Goal: Task Accomplishment & Management: Complete application form

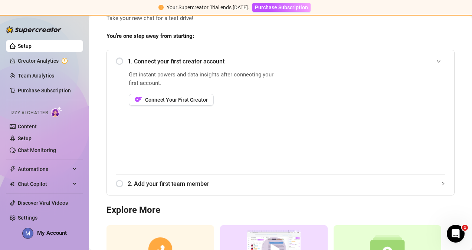
scroll to position [128, 0]
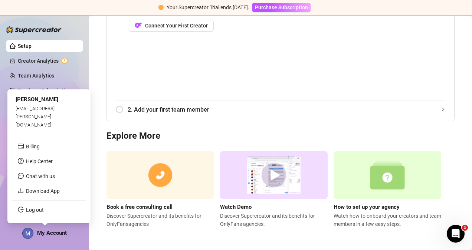
click at [59, 234] on span "My Account" at bounding box center [52, 233] width 30 height 7
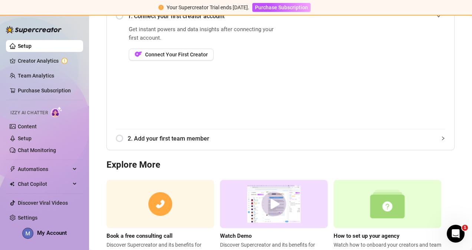
scroll to position [128, 0]
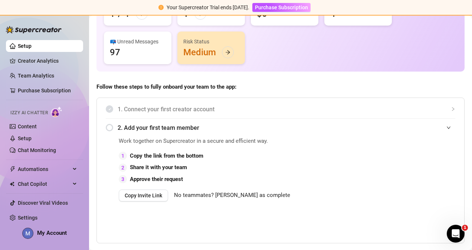
scroll to position [74, 0]
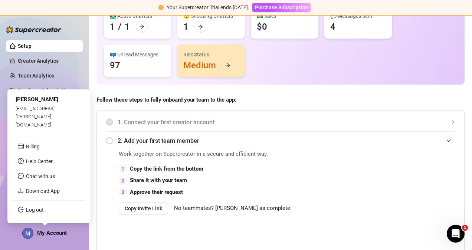
click at [63, 231] on span "My Account" at bounding box center [52, 233] width 30 height 7
click at [30, 211] on link "Log out" at bounding box center [35, 210] width 18 height 6
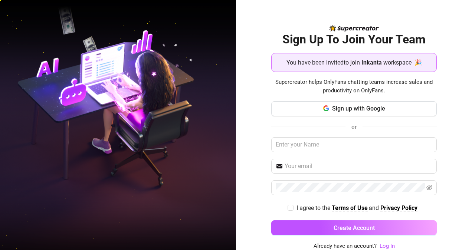
click at [337, 62] on span "You have been invited to join" at bounding box center [324, 62] width 74 height 9
click at [358, 58] on span "You have been invited to join" at bounding box center [324, 62] width 74 height 9
click at [365, 106] on span "Sign up with Google" at bounding box center [358, 108] width 53 height 7
click at [277, 87] on span "Supercreator helps OnlyFans chatting teams increase sales and productivity on O…" at bounding box center [355, 86] width 166 height 17
click at [348, 67] on div "You have been invited to join Inkanta workspace 🎉" at bounding box center [354, 62] width 156 height 12
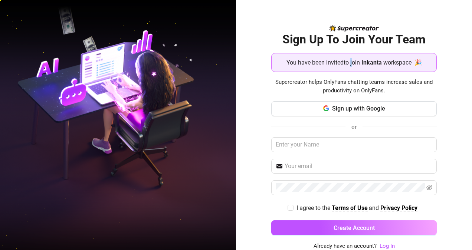
click at [348, 67] on div "You have been invited to join Inkanta workspace 🎉" at bounding box center [354, 62] width 156 height 12
click at [351, 65] on span "You have been invited to join" at bounding box center [324, 62] width 74 height 9
click at [354, 65] on span "You have been invited to join" at bounding box center [324, 62] width 74 height 9
drag, startPoint x: 354, startPoint y: 65, endPoint x: 365, endPoint y: 68, distance: 11.3
click at [365, 68] on div "You have been invited to join Inkanta workspace 🎉" at bounding box center [355, 62] width 166 height 19
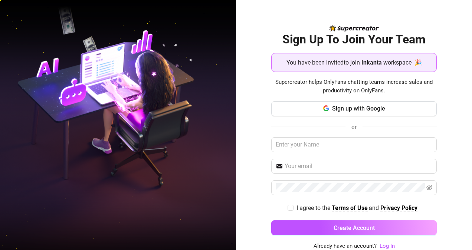
drag, startPoint x: 365, startPoint y: 68, endPoint x: 366, endPoint y: 79, distance: 10.4
click at [366, 79] on span "Supercreator helps OnlyFans chatting teams increase sales and productivity on O…" at bounding box center [355, 86] width 166 height 17
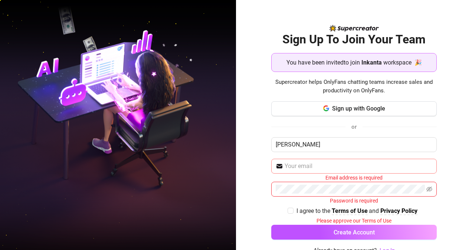
type input "Mijail Meier"
click at [294, 167] on input "text" at bounding box center [359, 166] width 148 height 9
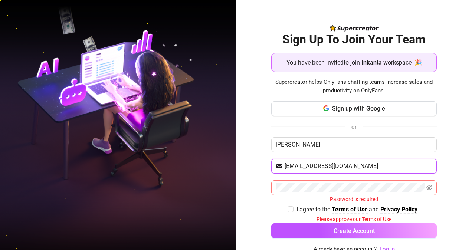
type input "mijailmrm@gmail.com"
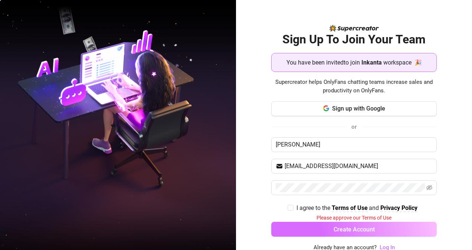
click at [357, 234] on button "Create Account" at bounding box center [355, 229] width 166 height 15
click at [358, 229] on span "Create Account" at bounding box center [354, 229] width 41 height 7
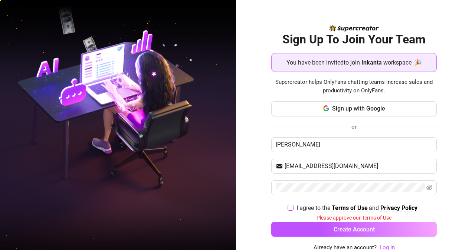
click at [294, 207] on span "I agree to the Terms of Use and Privacy Policy" at bounding box center [357, 208] width 127 height 9
click at [290, 207] on input "I agree to the Terms of Use and Privacy Policy" at bounding box center [290, 207] width 5 height 5
checkbox input "true"
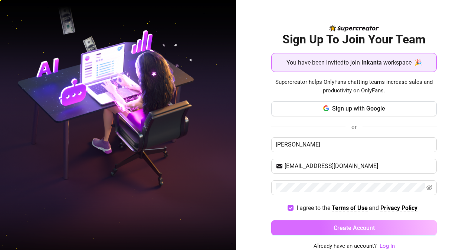
click at [295, 221] on button "Create Account" at bounding box center [355, 228] width 166 height 15
